Goal: Find specific page/section: Find specific page/section

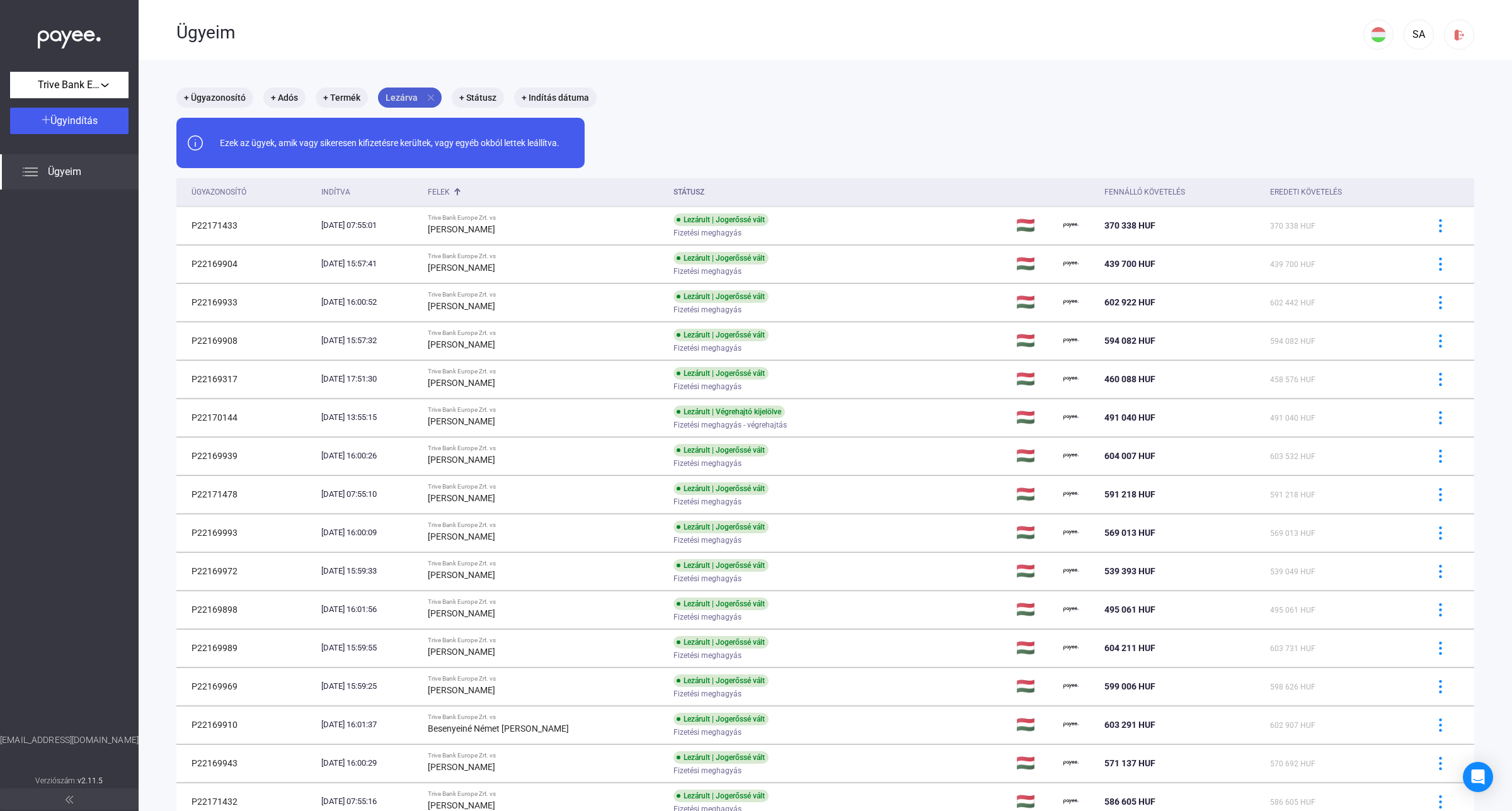
click at [427, 99] on mat-icon "close" at bounding box center [430, 97] width 12 height 12
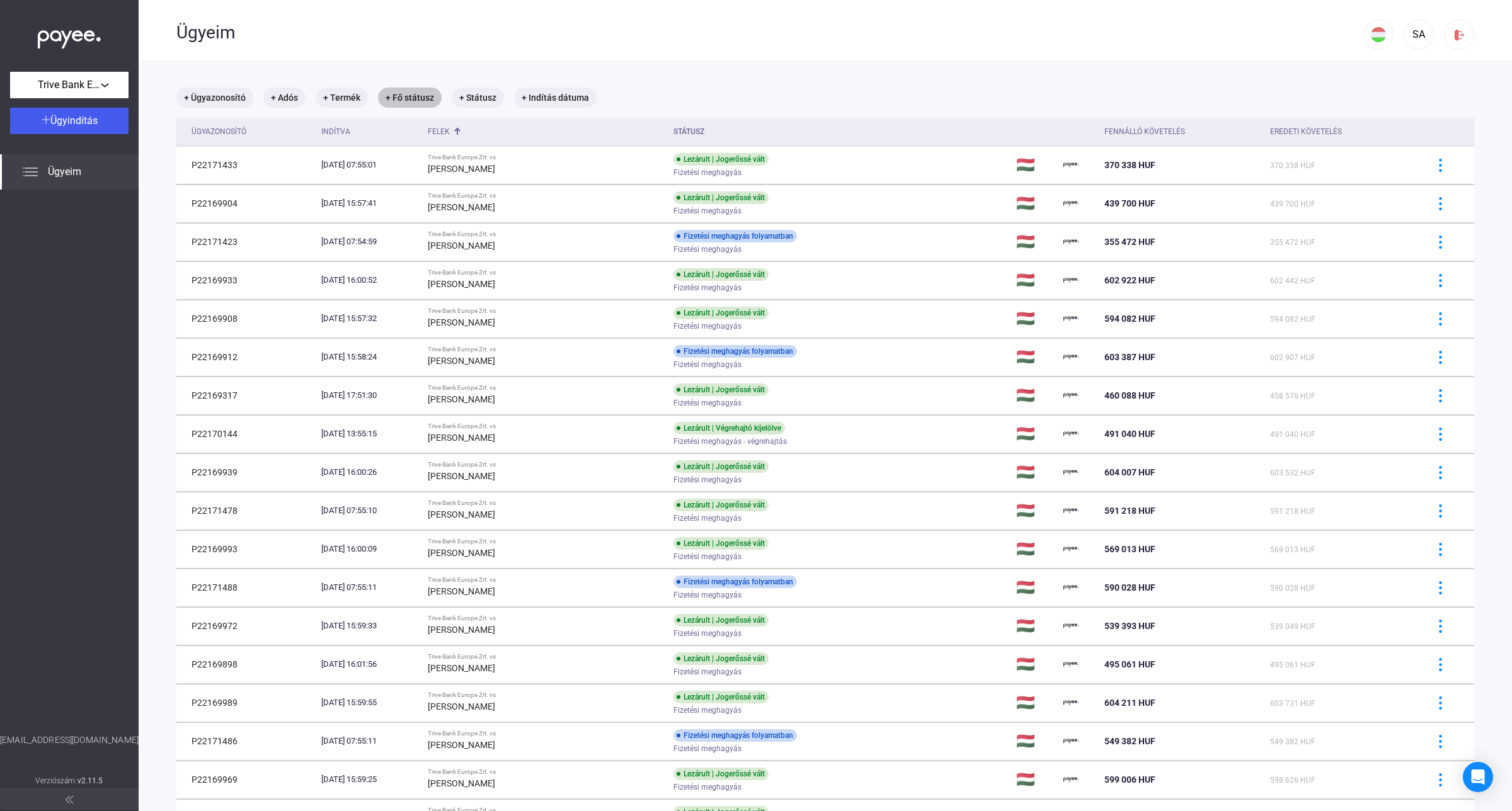
click at [404, 93] on mat-chip "+ Fő státusz" at bounding box center [410, 97] width 64 height 20
click at [490, 136] on button "Lezárva" at bounding box center [451, 135] width 126 height 26
click at [455, 195] on button "Folyamatban" at bounding box center [450, 194] width 126 height 31
click at [451, 175] on div "Szűrés" at bounding box center [451, 168] width 119 height 15
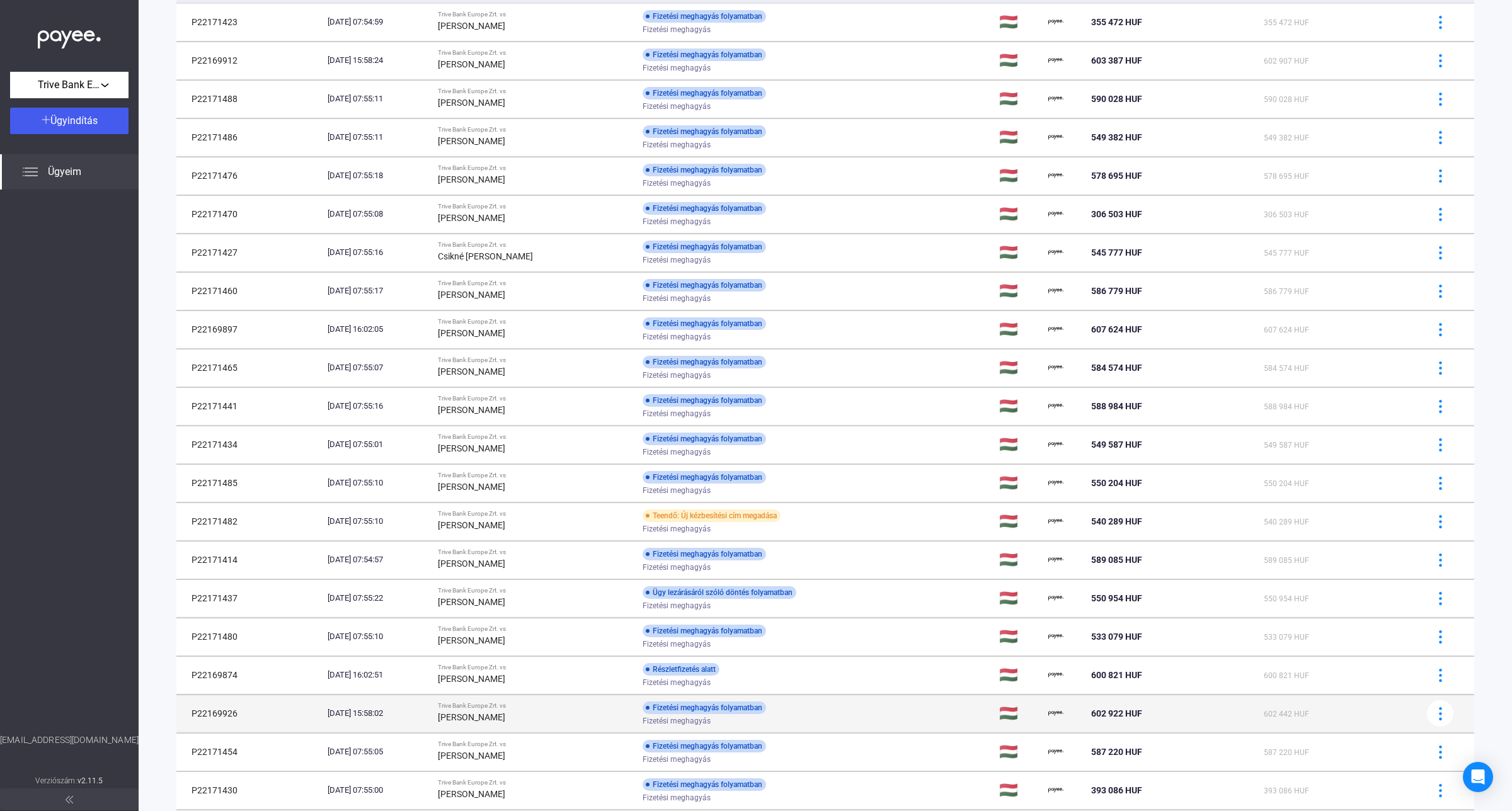
scroll to position [449, 0]
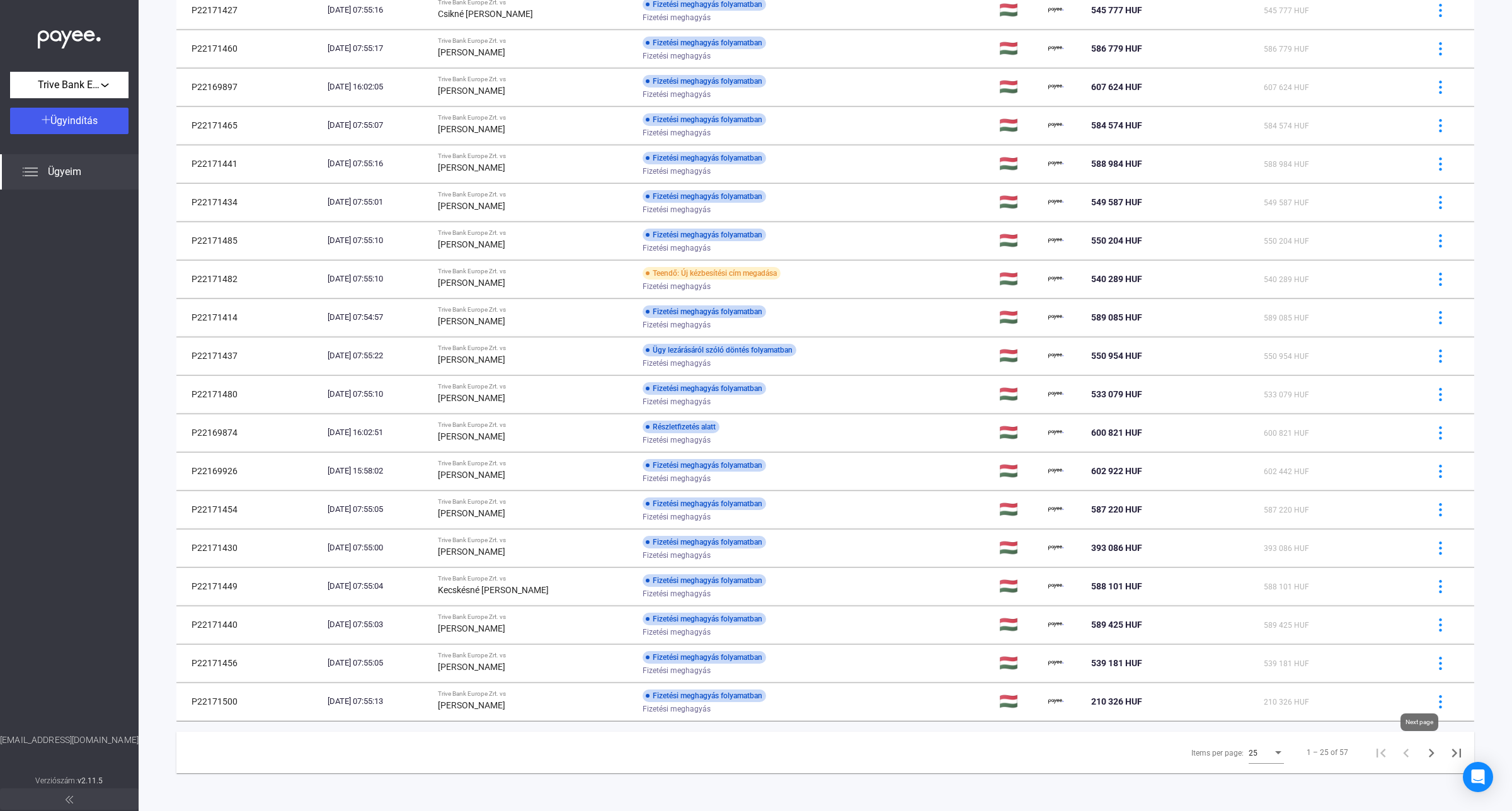
click at [1423, 759] on icon "Next page" at bounding box center [1432, 753] width 18 height 18
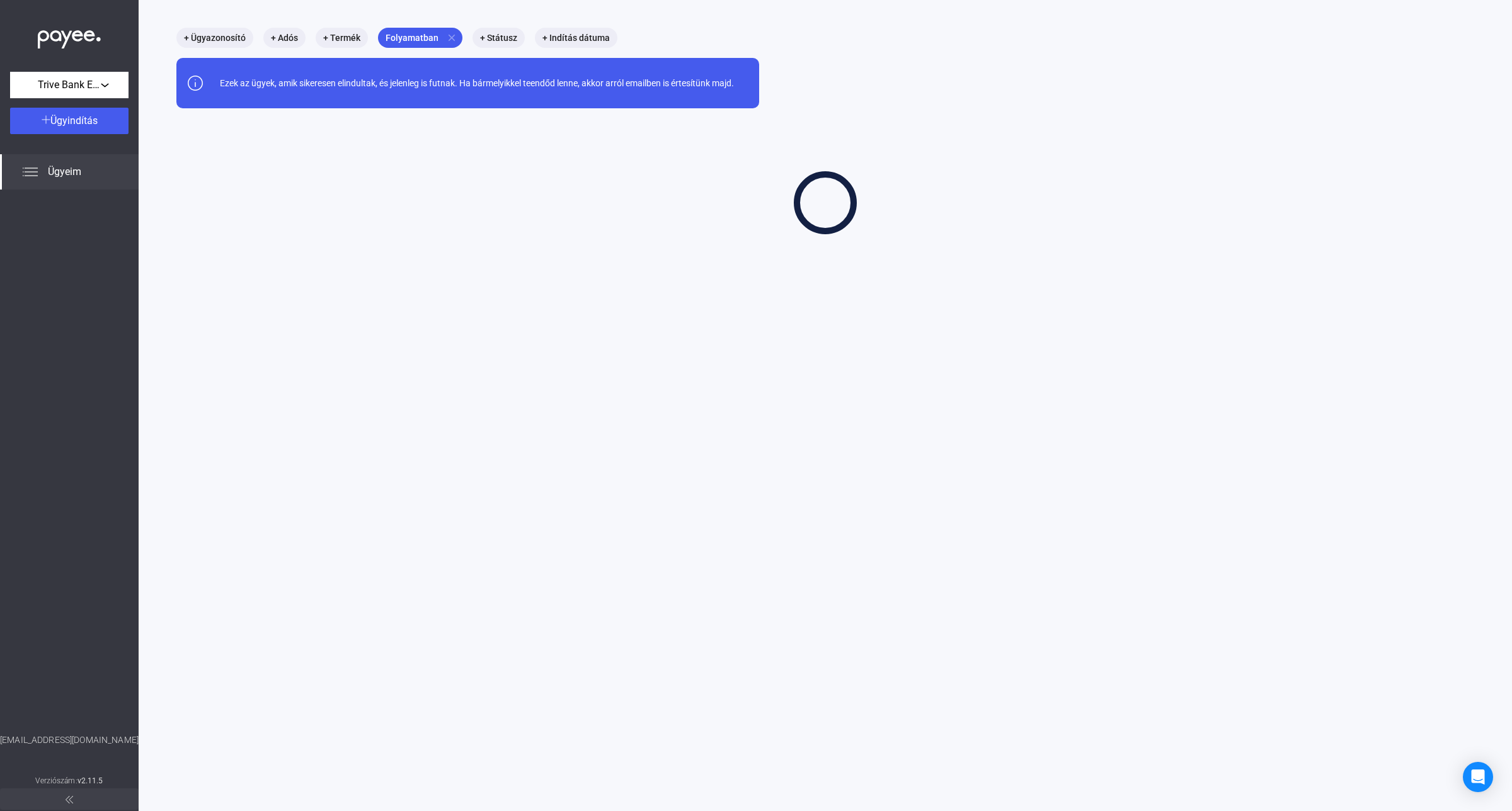
scroll to position [59, 0]
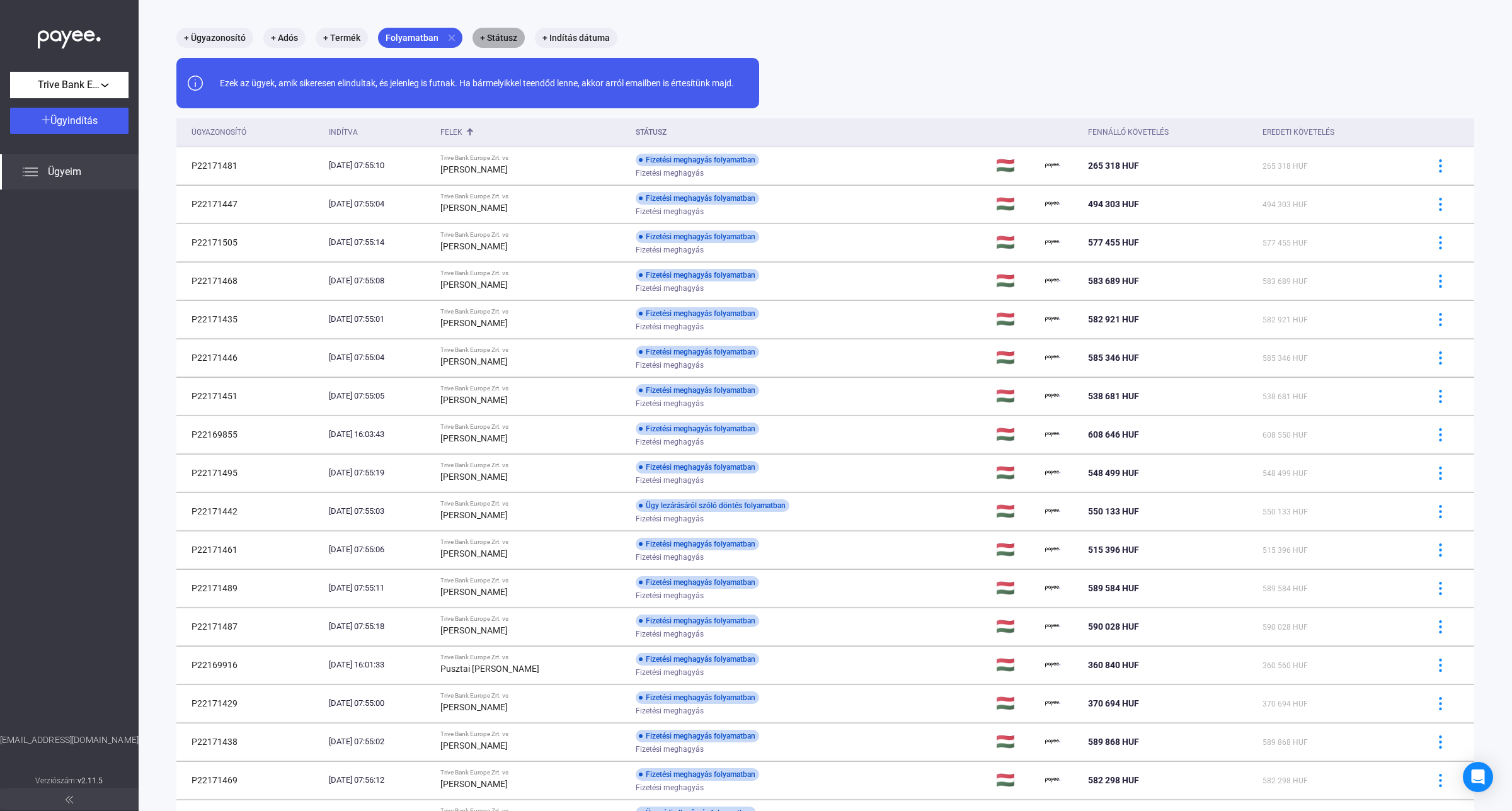
click at [484, 33] on mat-chip "+ Státusz" at bounding box center [499, 38] width 52 height 20
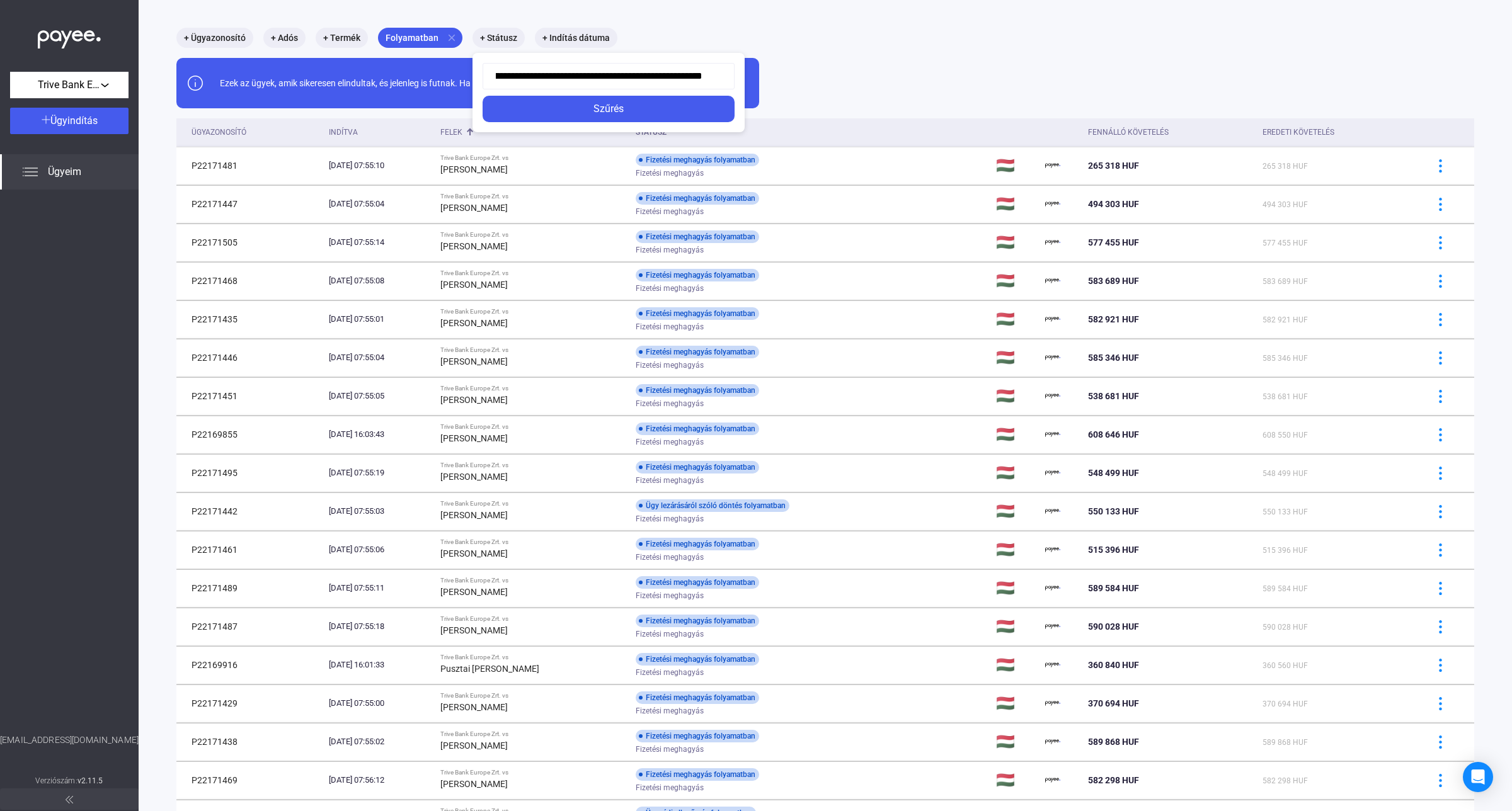
scroll to position [0, 0]
drag, startPoint x: 719, startPoint y: 76, endPoint x: 330, endPoint y: 78, distance: 389.0
click at [473, 48] on div "**********" at bounding box center [499, 48] width 52 height 0
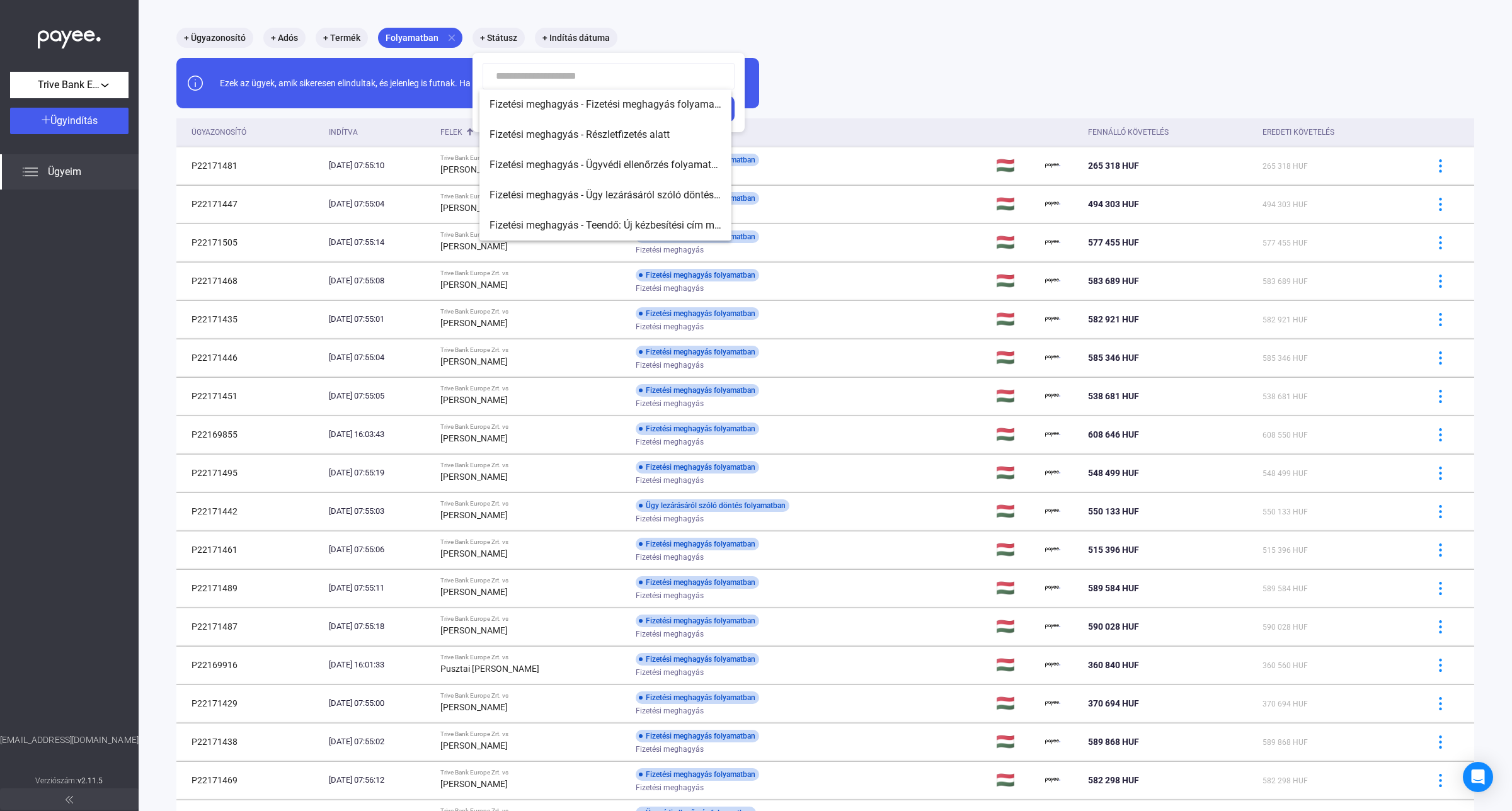
click at [900, 84] on div at bounding box center [756, 405] width 1512 height 811
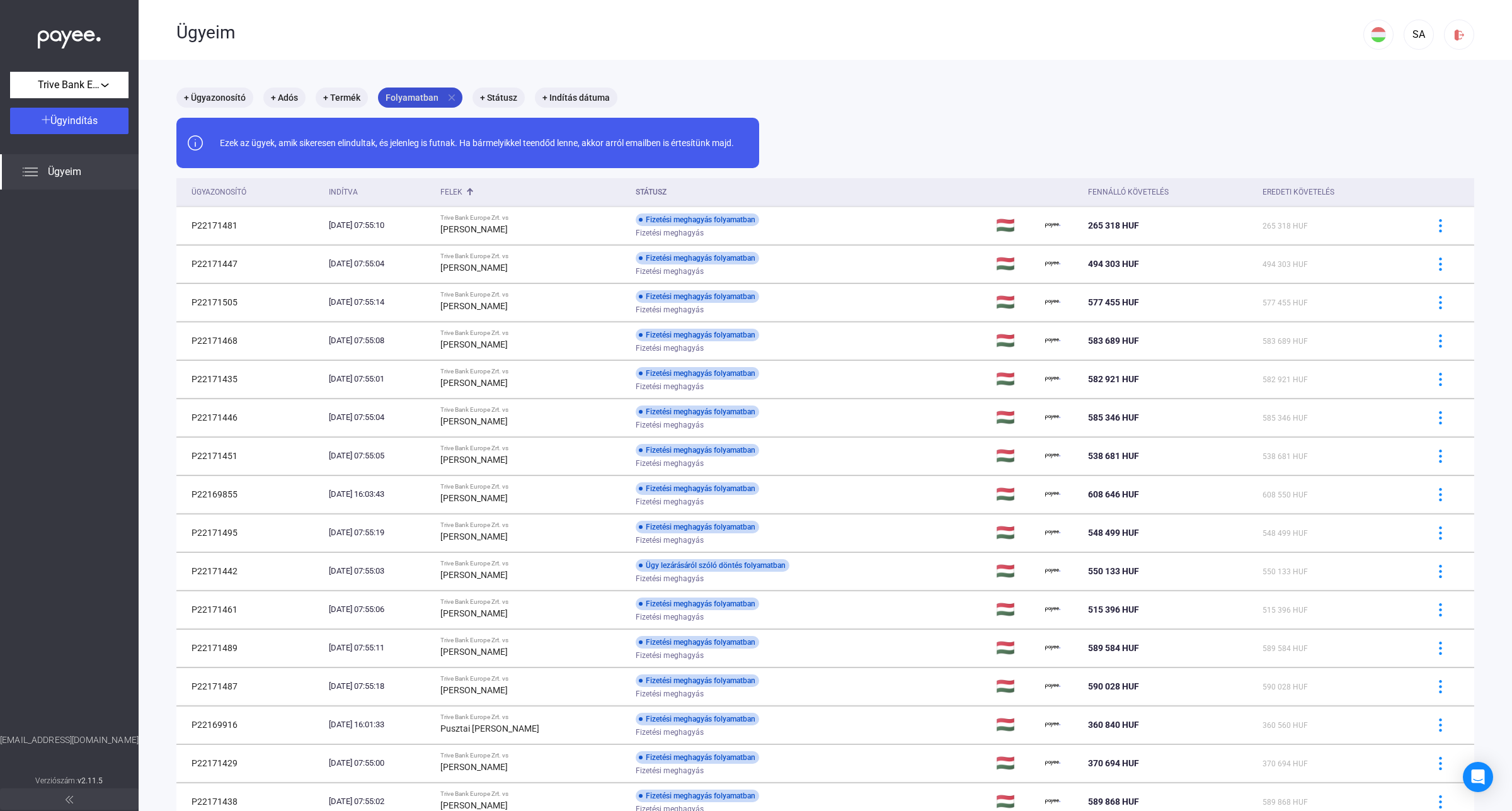
click at [450, 95] on mat-icon "close" at bounding box center [451, 97] width 12 height 12
